Goal: Task Accomplishment & Management: Use online tool/utility

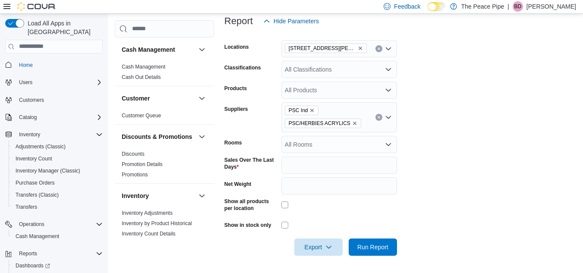
scroll to position [135, 0]
click at [34, 60] on link "Home" at bounding box center [26, 65] width 21 height 10
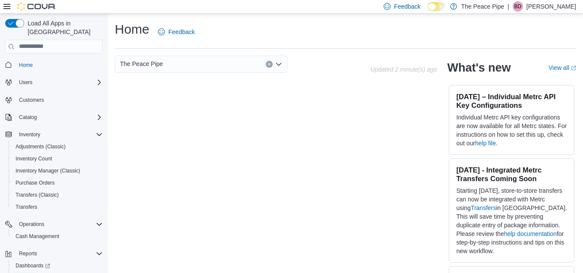
click at [27, 273] on span "Reports" at bounding box center [25, 278] width 18 height 7
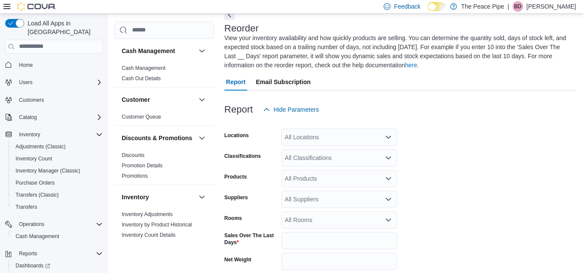
scroll to position [47, 0]
click at [162, 67] on link "Cash Management" at bounding box center [144, 68] width 44 height 6
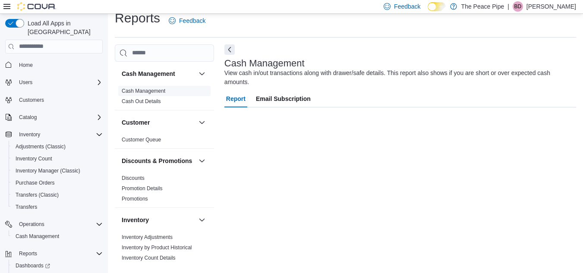
scroll to position [11, 0]
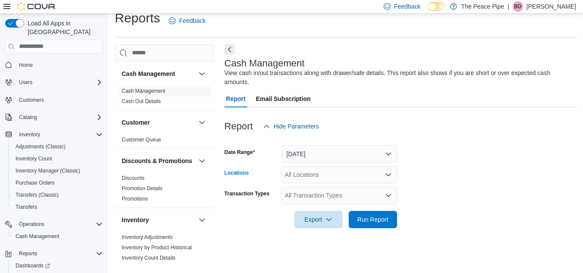
click at [353, 166] on div "All Locations" at bounding box center [340, 174] width 116 height 17
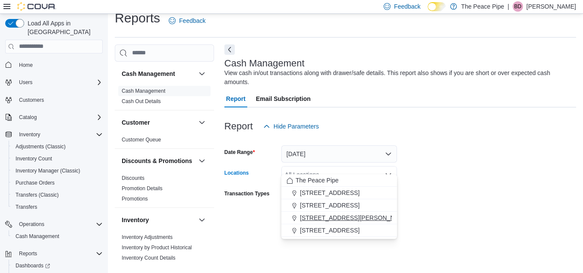
click at [346, 218] on span "[STREET_ADDRESS][PERSON_NAME]" at bounding box center [355, 218] width 110 height 9
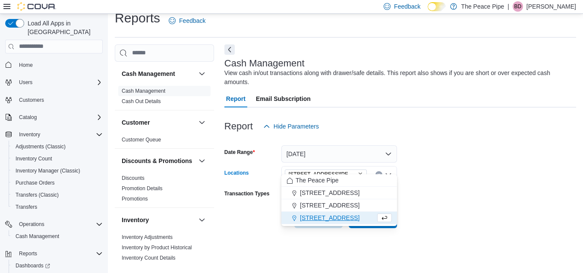
click at [485, 155] on form "Date Range Today Locations 408 George St. N Combo box. Selected. 408 George St.…" at bounding box center [401, 181] width 352 height 93
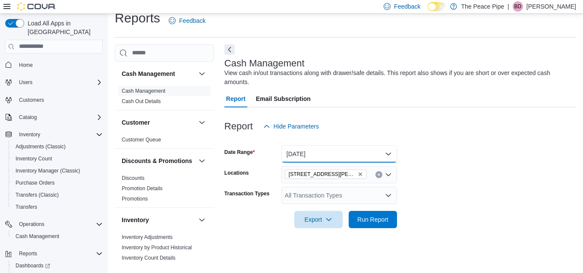
click at [352, 150] on button "Today" at bounding box center [340, 154] width 116 height 17
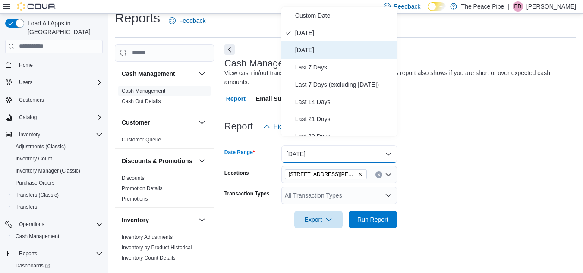
click at [321, 54] on span "Yesterday" at bounding box center [344, 50] width 98 height 10
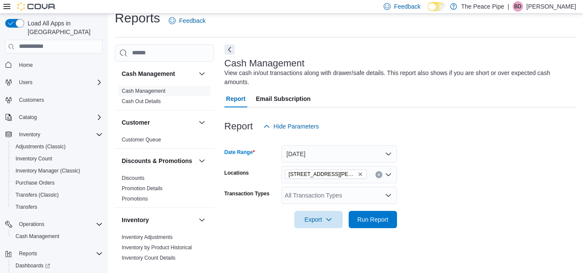
click at [475, 179] on form "Date Range Yesterday Locations 408 George St. N Transaction Types All Transacti…" at bounding box center [401, 181] width 352 height 93
click at [381, 215] on span "Run Report" at bounding box center [373, 219] width 38 height 17
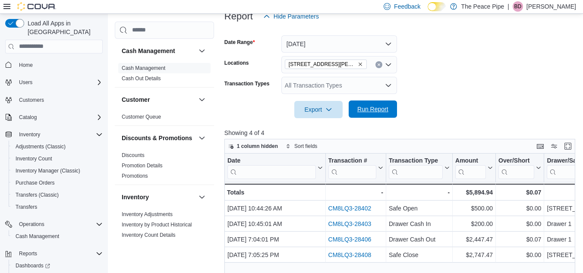
scroll to position [130, 0]
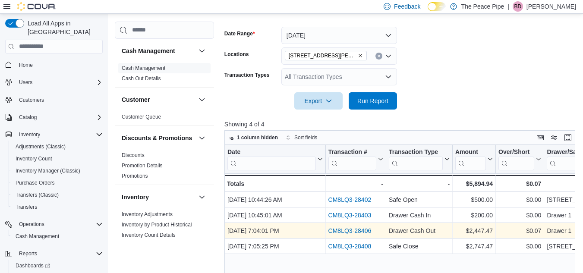
click at [366, 228] on link "CM8LQ3-28406" at bounding box center [349, 231] width 43 height 7
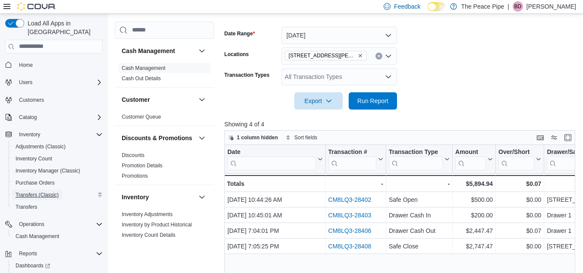
click at [44, 192] on span "Transfers (Classic)" at bounding box center [37, 195] width 43 height 7
